Goal: Find specific page/section: Find specific page/section

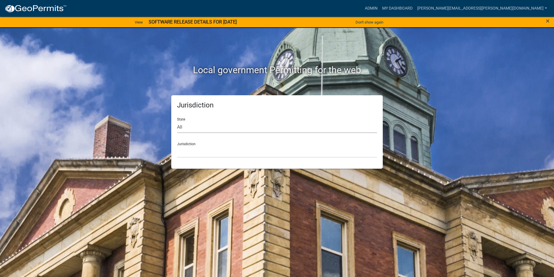
click at [184, 127] on select "All [US_STATE] [US_STATE] [US_STATE] [US_STATE] [US_STATE] [US_STATE] [US_STATE…" at bounding box center [277, 127] width 200 height 12
select select "[US_STATE]"
click at [177, 121] on select "All [US_STATE] [US_STATE] [US_STATE] [US_STATE] [US_STATE] [US_STATE] [US_STATE…" at bounding box center [277, 127] width 200 height 12
click at [189, 153] on select "[GEOGRAPHIC_DATA], [US_STATE] [GEOGRAPHIC_DATA], [US_STATE] [GEOGRAPHIC_DATA], …" at bounding box center [277, 152] width 200 height 12
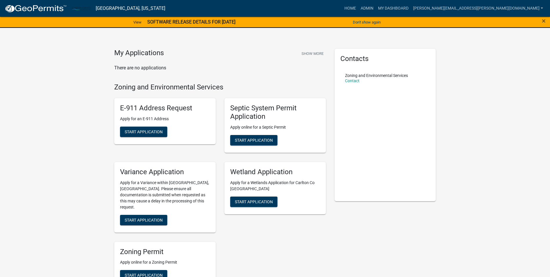
click at [531, 55] on div "My Applications Show More There are no applications Zoning and Environmental Se…" at bounding box center [275, 264] width 550 height 515
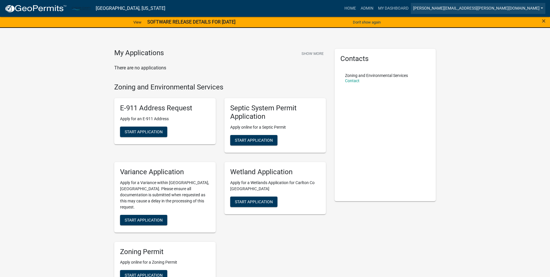
click at [487, 8] on link "[PERSON_NAME][EMAIL_ADDRESS][PERSON_NAME][DOMAIN_NAME]" at bounding box center [478, 8] width 135 height 11
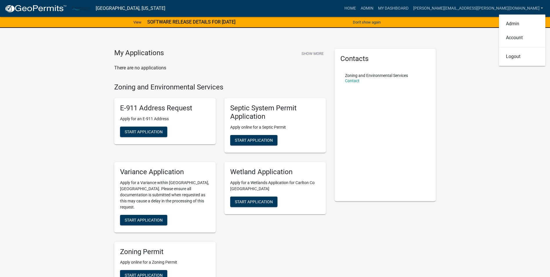
click at [472, 52] on div "My Applications Show More There are no applications Zoning and Environmental Se…" at bounding box center [275, 264] width 550 height 515
click at [474, 217] on div "My Applications Show More There are no applications Zoning and Environmental Se…" at bounding box center [275, 264] width 550 height 515
click at [479, 130] on div "My Applications Show More There are no applications Zoning and Environmental Se…" at bounding box center [275, 264] width 550 height 515
